Goal: Navigation & Orientation: Go to known website

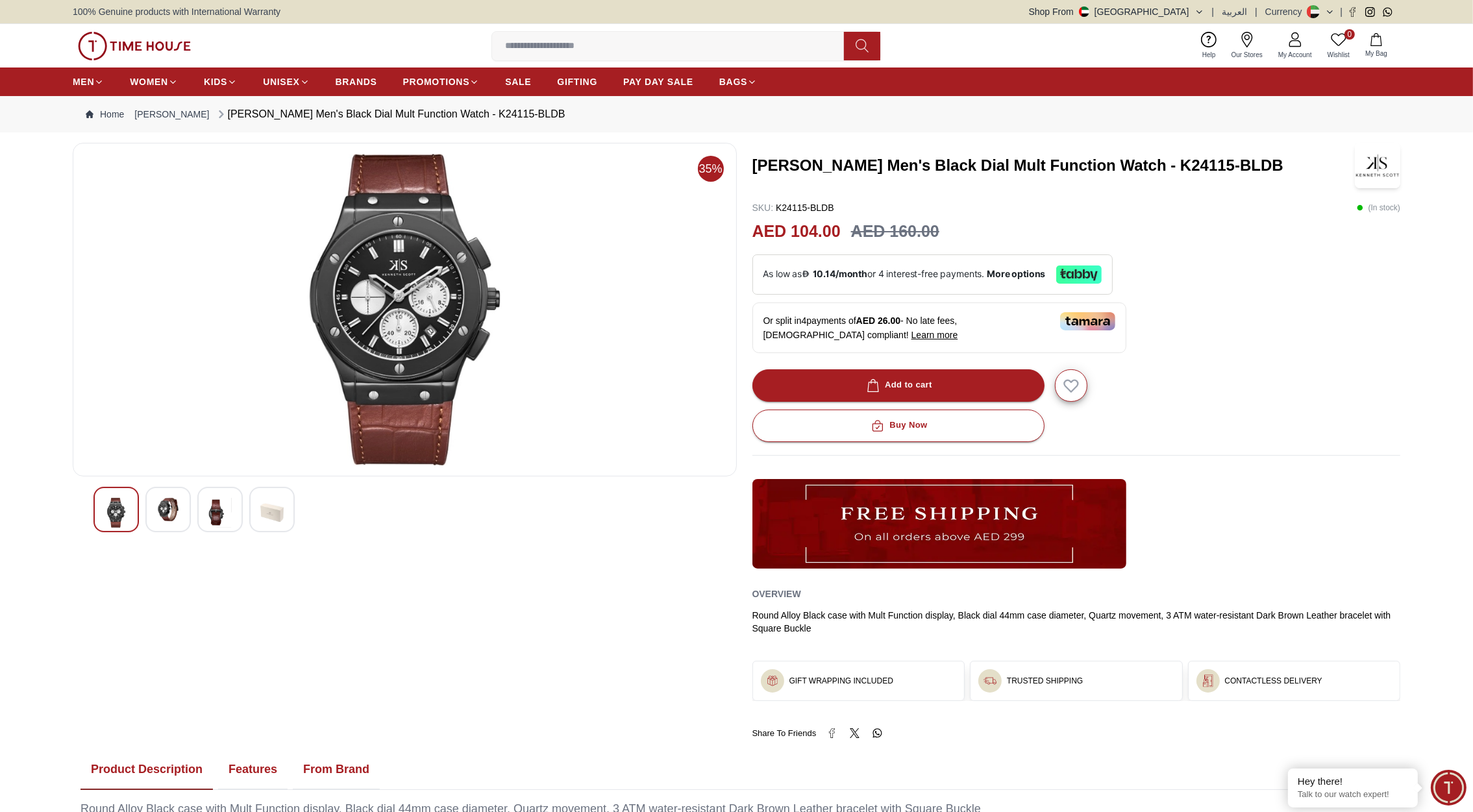
click at [166, 43] on img at bounding box center [134, 47] width 113 height 29
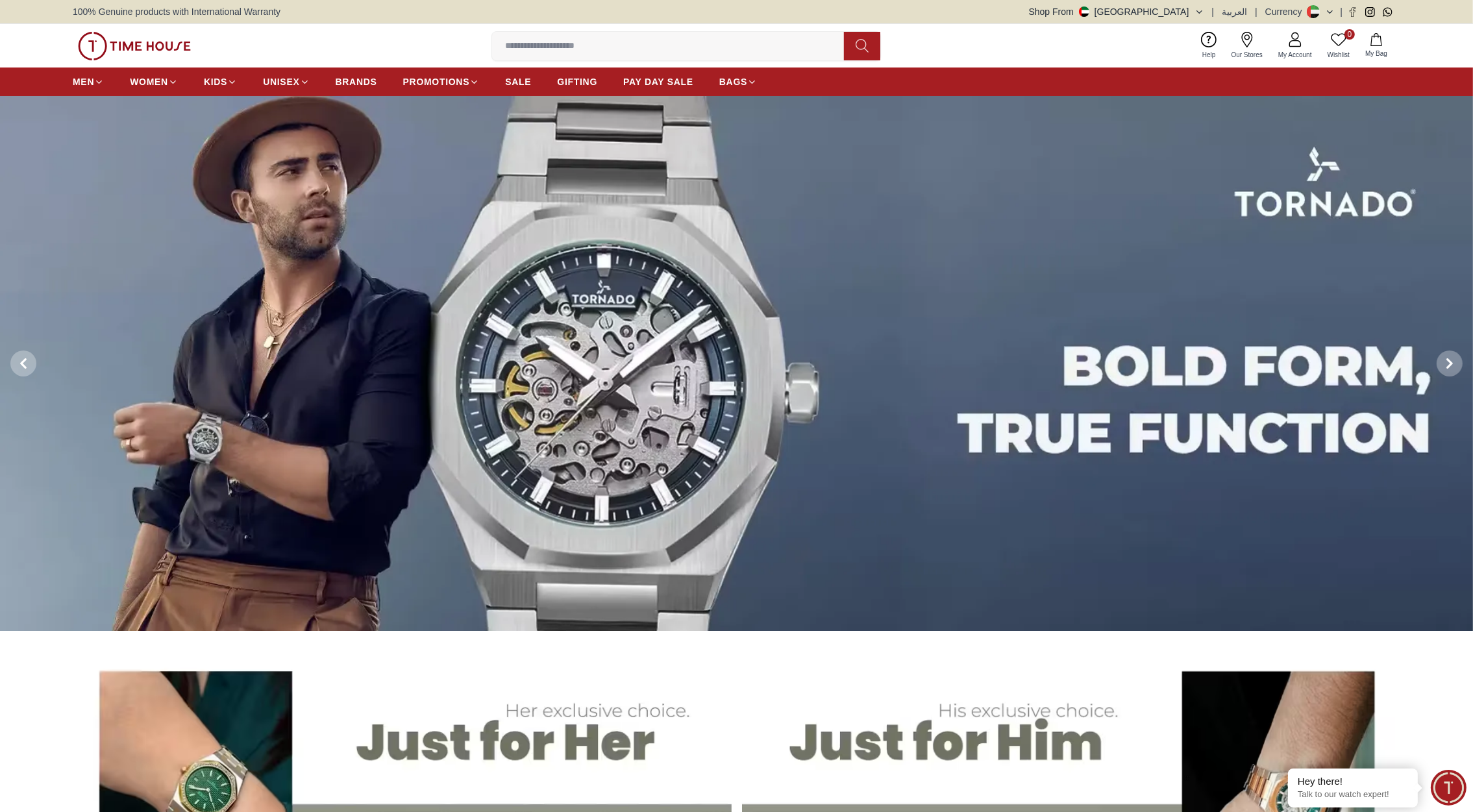
click at [1183, 14] on button "Shop From UAE" at bounding box center [1117, 12] width 176 height 13
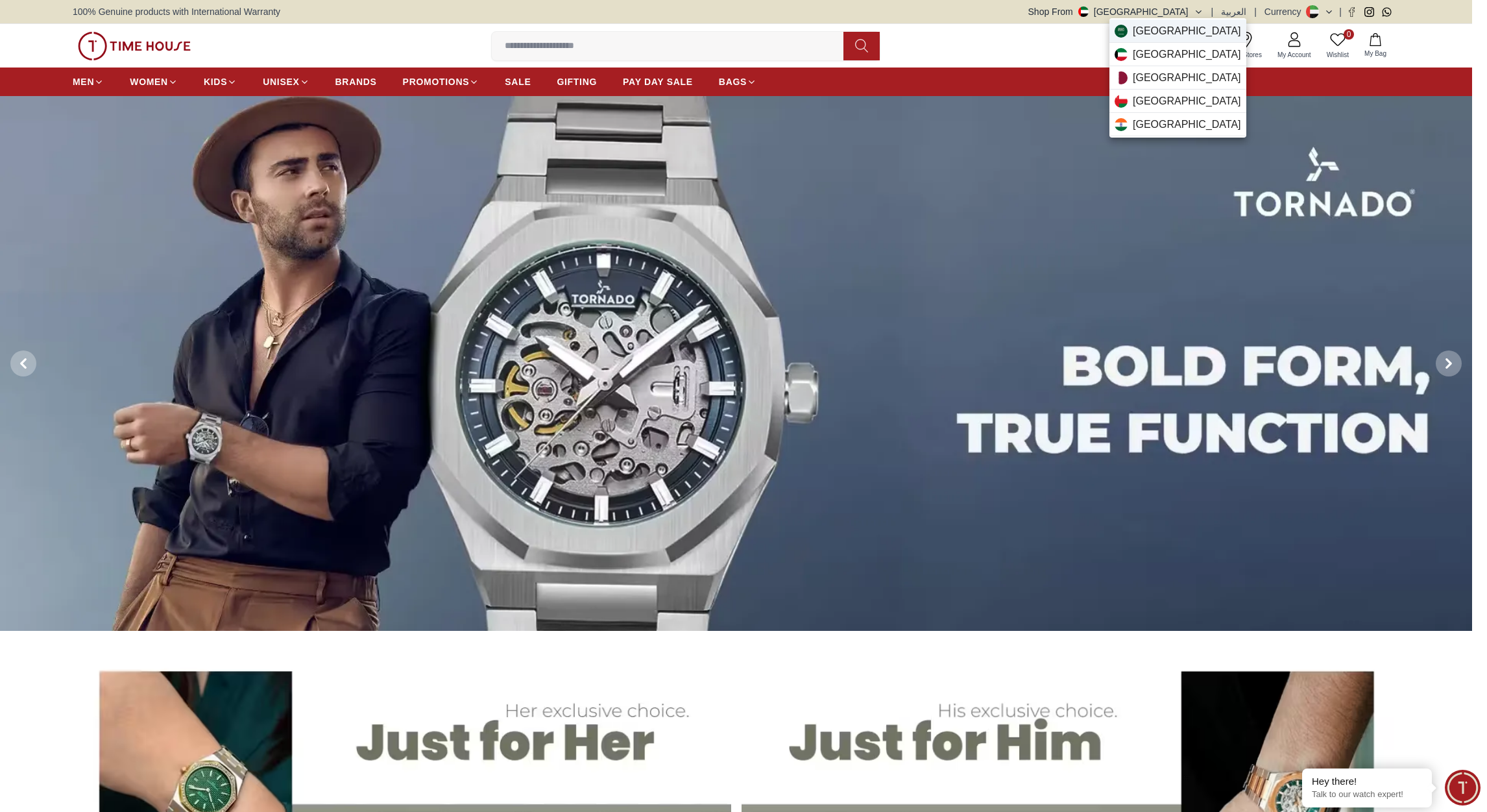
click at [1169, 31] on span "Saudi Arabia" at bounding box center [1187, 30] width 108 height 15
